Goal: Transaction & Acquisition: Purchase product/service

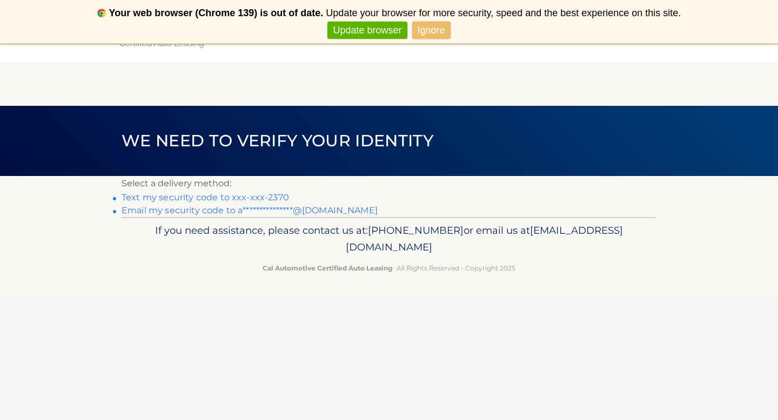
click at [305, 207] on link "**********" at bounding box center [250, 210] width 256 height 10
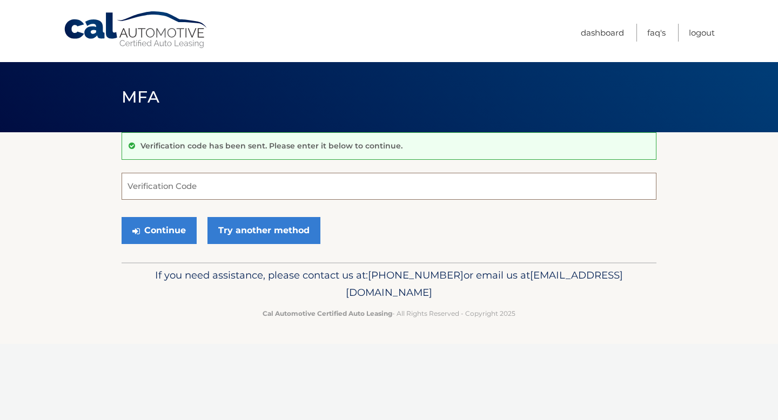
click at [200, 187] on input "Verification Code" at bounding box center [389, 186] width 535 height 27
click at [202, 190] on input "Verification Code" at bounding box center [389, 186] width 535 height 27
paste input "559702"
click at [168, 232] on button "Continue" at bounding box center [159, 230] width 75 height 27
click at [173, 197] on input "559702" at bounding box center [389, 186] width 535 height 27
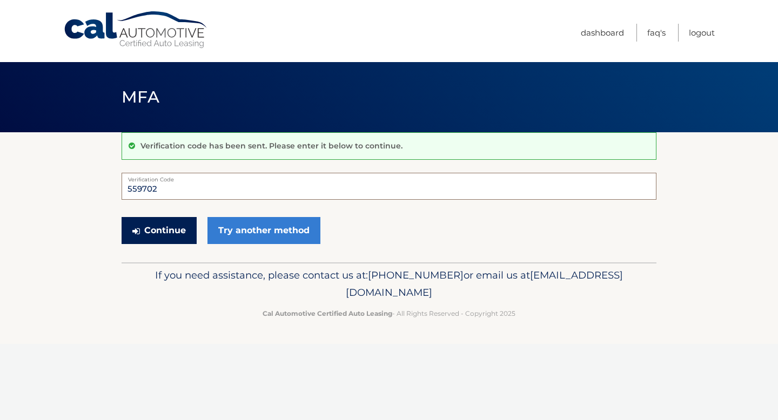
type input "559702"
click at [159, 226] on button "Continue" at bounding box center [159, 230] width 75 height 27
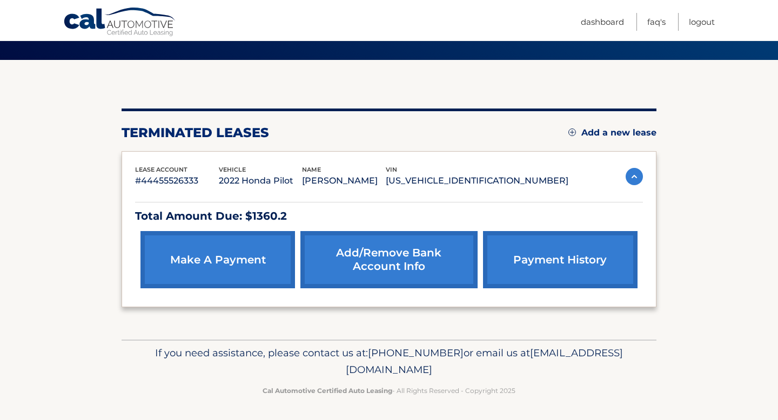
scroll to position [73, 0]
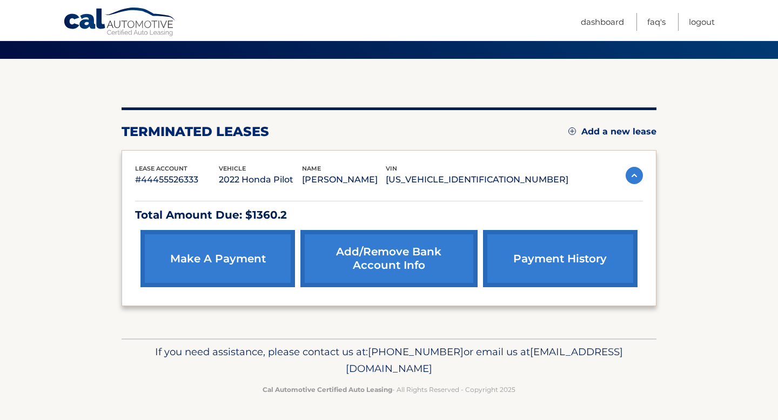
click at [230, 268] on link "make a payment" at bounding box center [217, 258] width 154 height 57
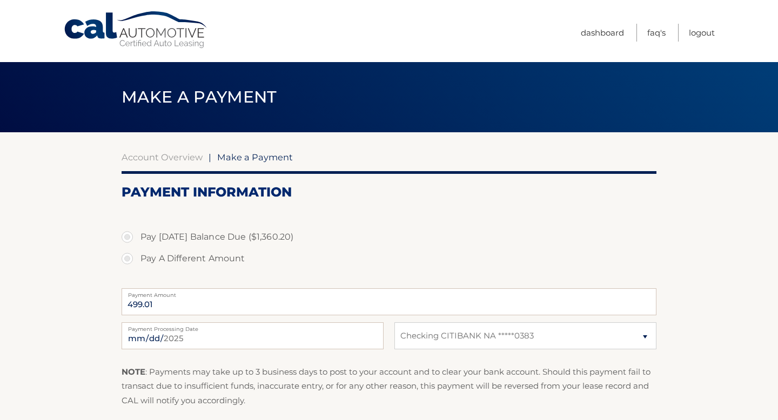
select select "MmI2YmFlMGItMjQyNy00YzBmLWFhNjgtOTRkN2E5YzI5ZWJi"
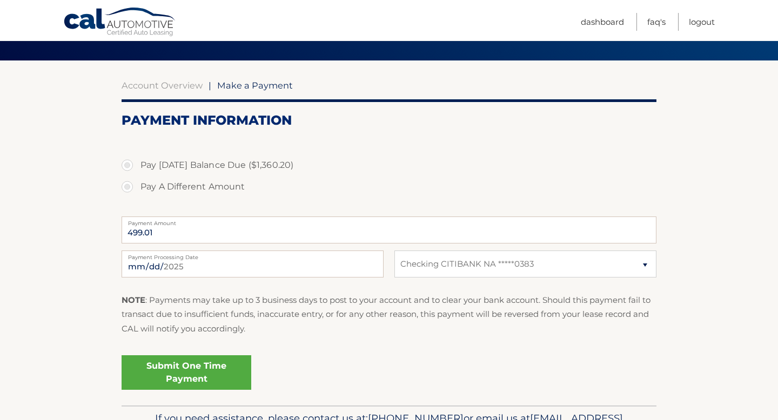
scroll to position [105, 0]
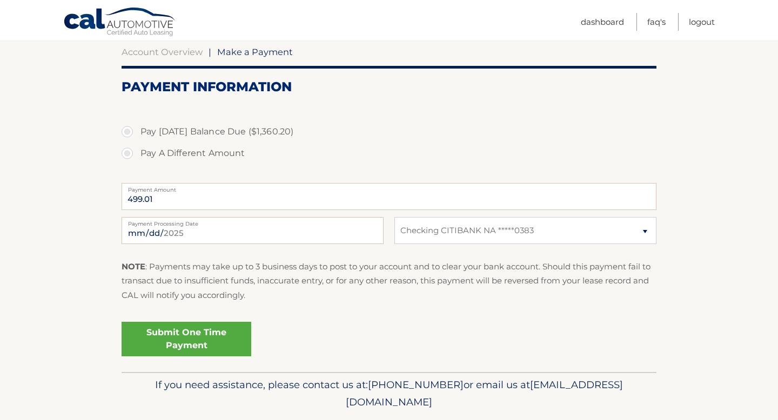
click at [155, 192] on label "Payment Amount" at bounding box center [389, 187] width 535 height 9
click at [155, 192] on input "499.01" at bounding box center [389, 196] width 535 height 27
click at [125, 153] on label "Pay A Different Amount" at bounding box center [389, 154] width 535 height 22
click at [126, 153] on input "Pay A Different Amount" at bounding box center [131, 151] width 11 height 17
radio input "true"
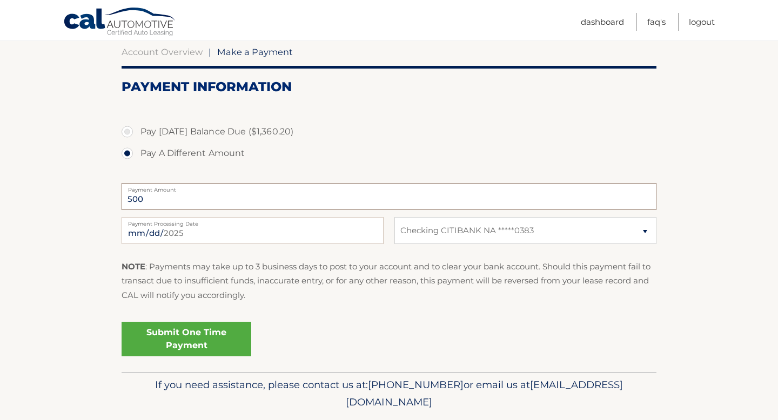
type input "500"
click at [190, 337] on link "Submit One Time Payment" at bounding box center [187, 339] width 130 height 35
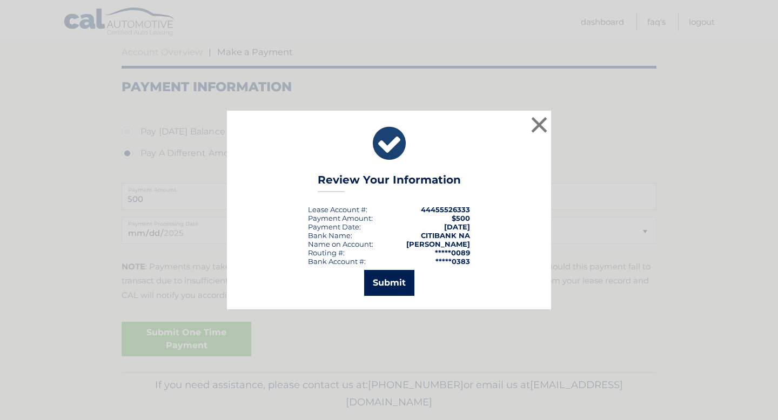
click at [389, 283] on button "Submit" at bounding box center [389, 283] width 50 height 26
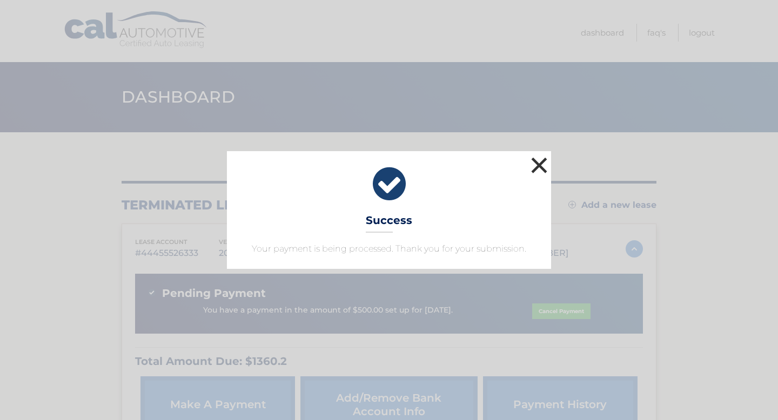
click at [540, 163] on button "×" at bounding box center [539, 165] width 22 height 22
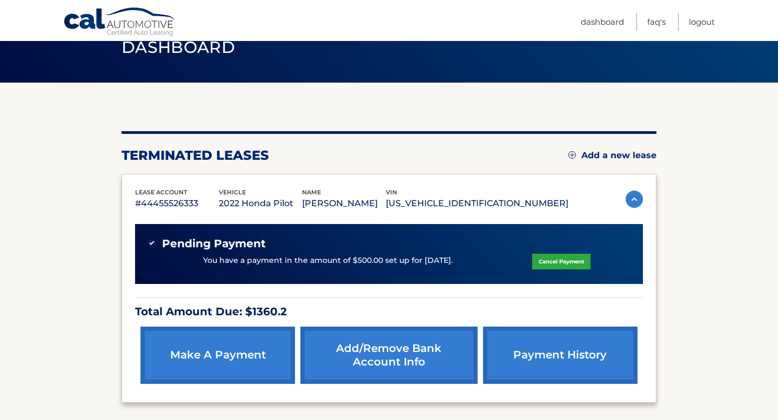
scroll to position [80, 0]
